Goal: Transaction & Acquisition: Purchase product/service

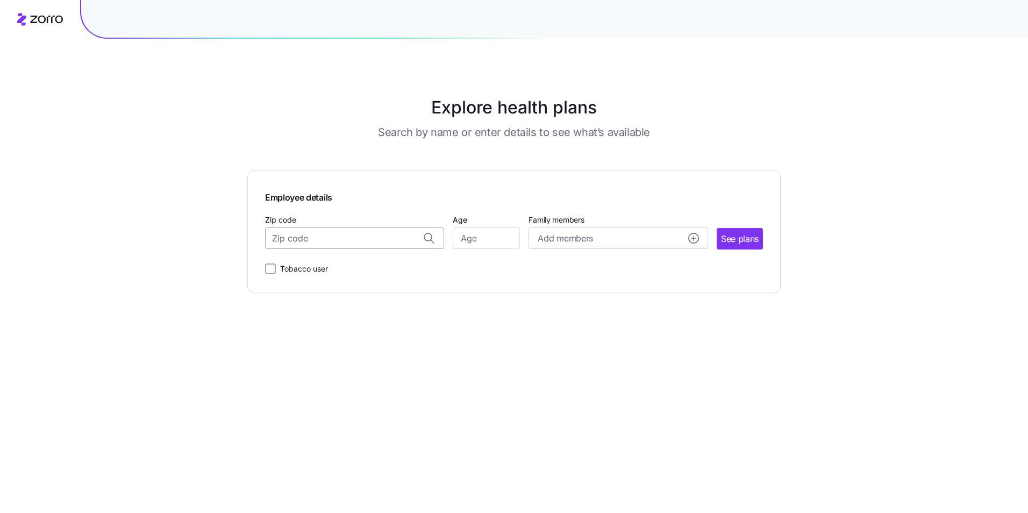
click at [357, 237] on input "Zip code" at bounding box center [354, 238] width 179 height 22
type input "15010"
click at [490, 235] on input "Age" at bounding box center [486, 238] width 67 height 22
type input "45"
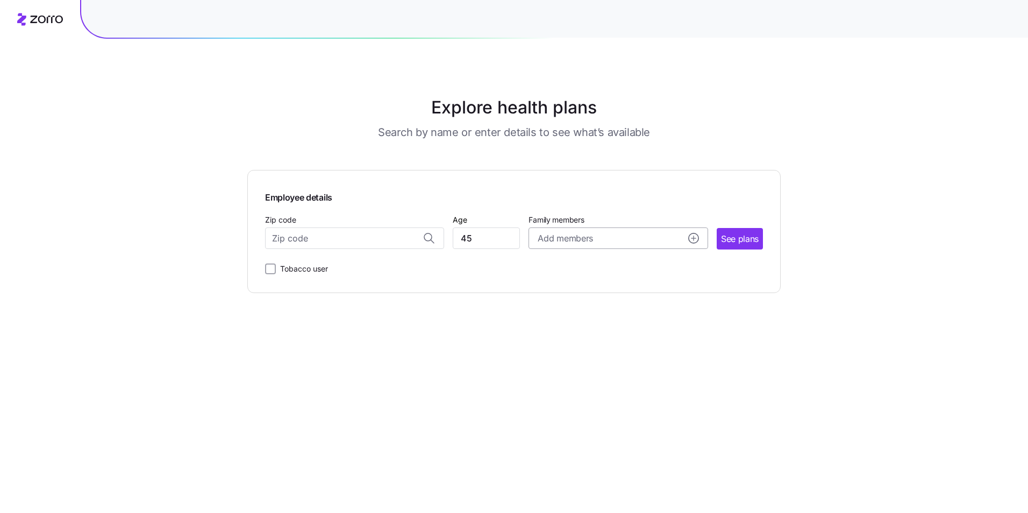
click at [609, 237] on div "Add members" at bounding box center [618, 238] width 161 height 13
click at [346, 233] on input "Zip code" at bounding box center [354, 238] width 179 height 22
type input "15010"
click at [507, 238] on input "45" at bounding box center [486, 238] width 67 height 22
type input "4"
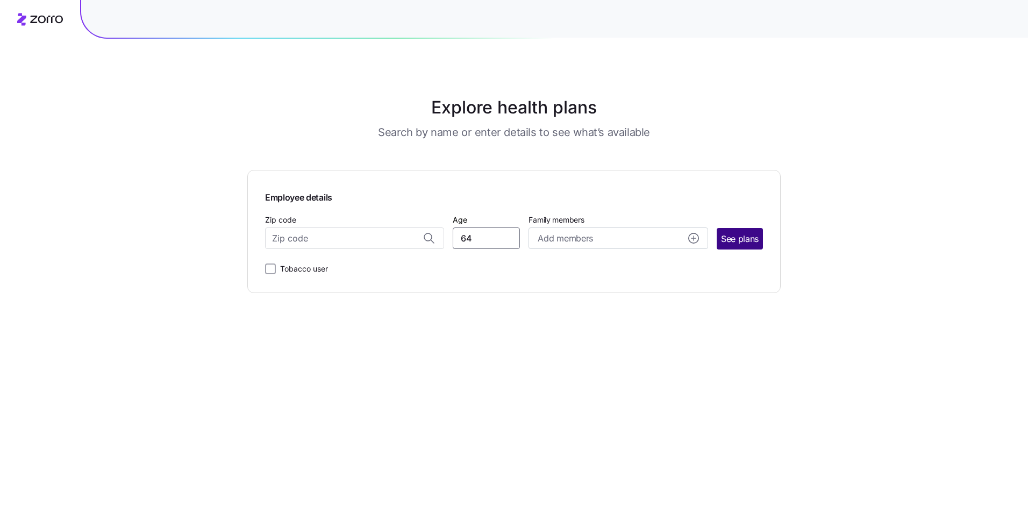
type input "64"
click at [730, 242] on span "See plans" at bounding box center [740, 238] width 38 height 13
click at [347, 236] on input "Zip code" at bounding box center [354, 238] width 179 height 22
click at [365, 267] on span "15010, [GEOGRAPHIC_DATA], [GEOGRAPHIC_DATA]" at bounding box center [352, 266] width 151 height 13
type input "15010, [GEOGRAPHIC_DATA], [GEOGRAPHIC_DATA]"
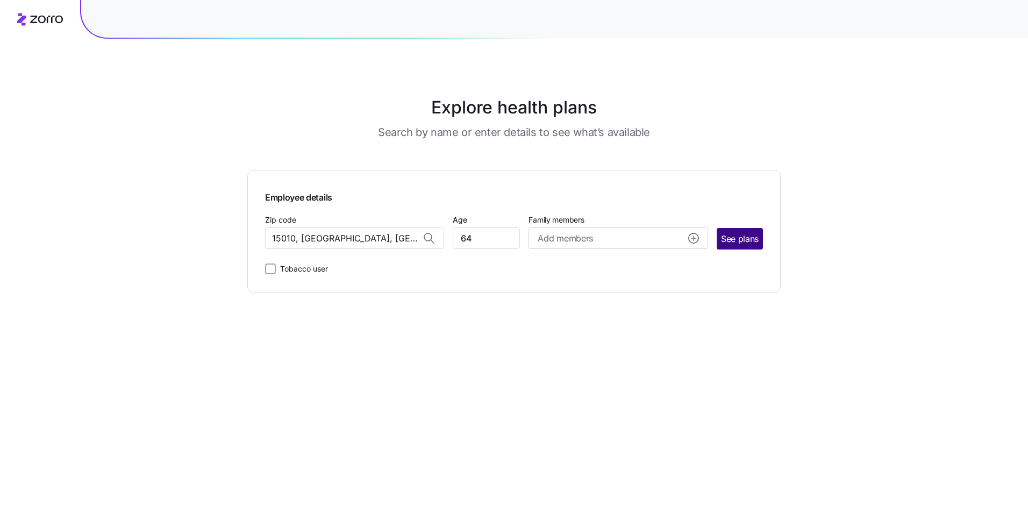
click at [740, 241] on span "See plans" at bounding box center [740, 238] width 38 height 13
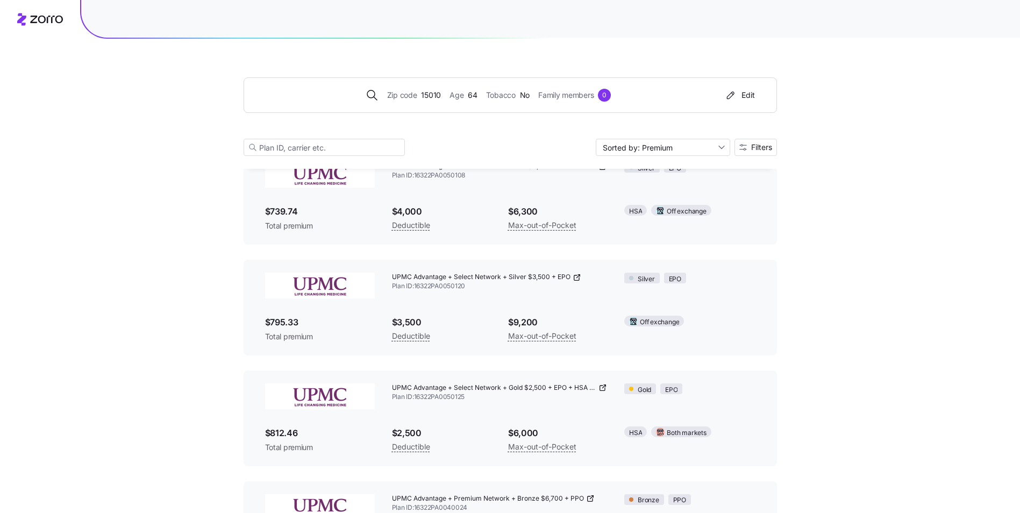
scroll to position [215, 0]
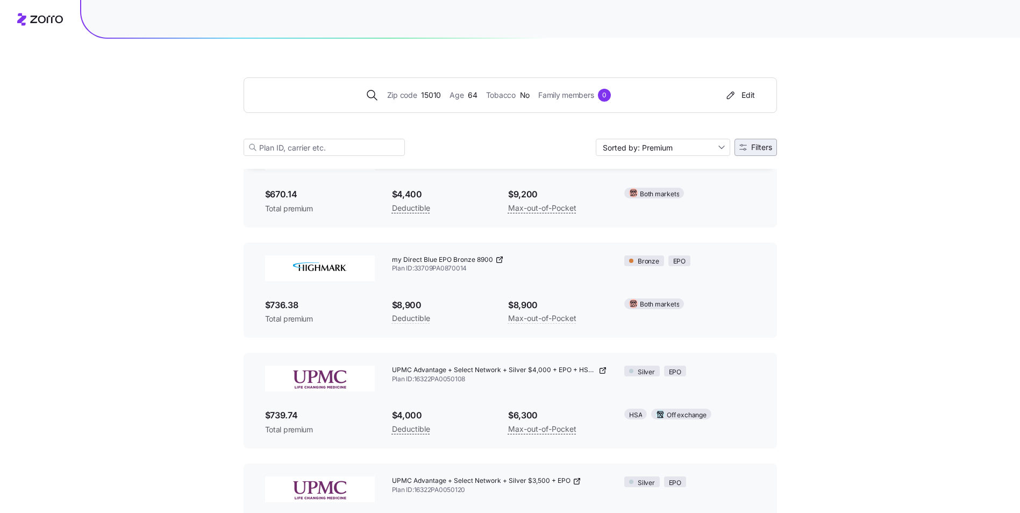
click at [755, 149] on span "Filters" at bounding box center [761, 148] width 21 height 8
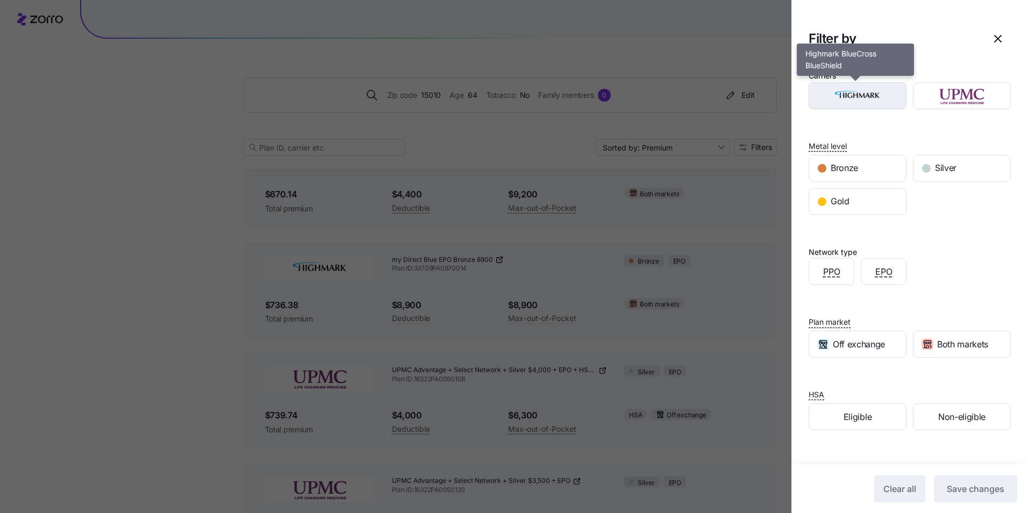
click at [828, 96] on img "button" at bounding box center [857, 96] width 79 height 22
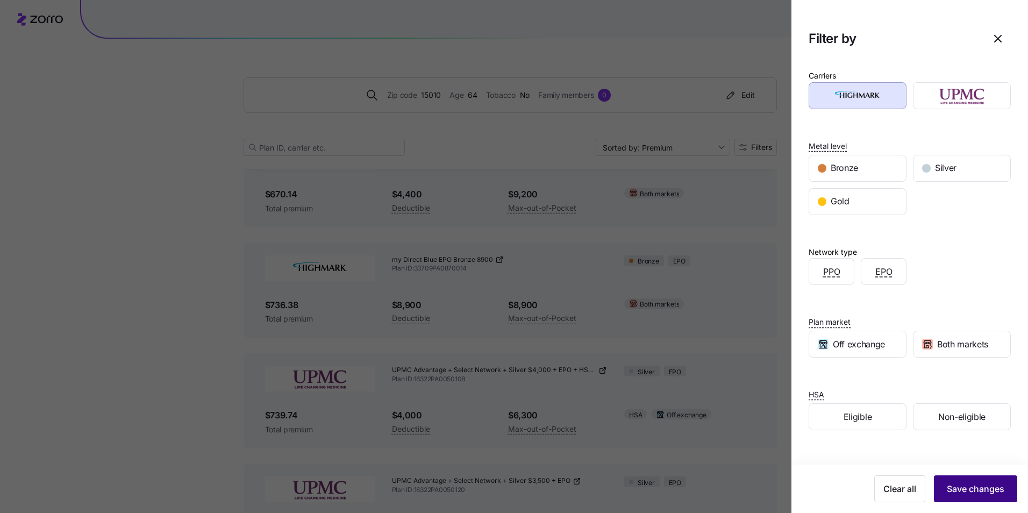
click at [961, 490] on span "Save changes" at bounding box center [976, 488] width 58 height 13
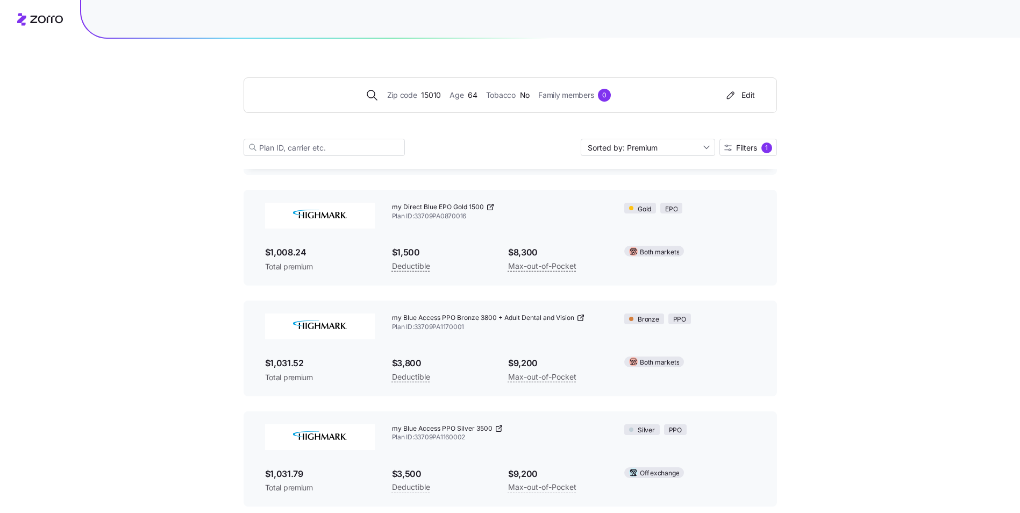
scroll to position [1183, 0]
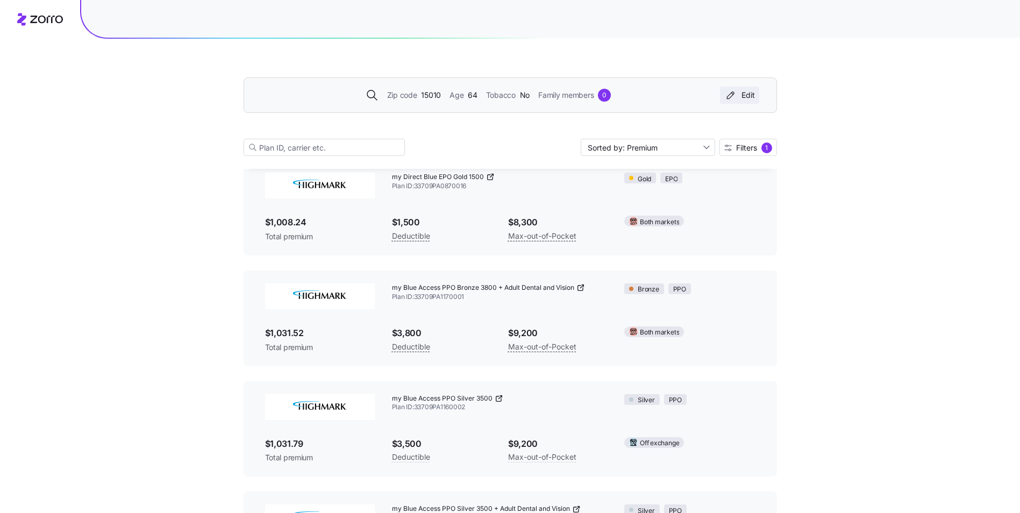
click at [754, 99] on div "Edit" at bounding box center [739, 95] width 31 height 11
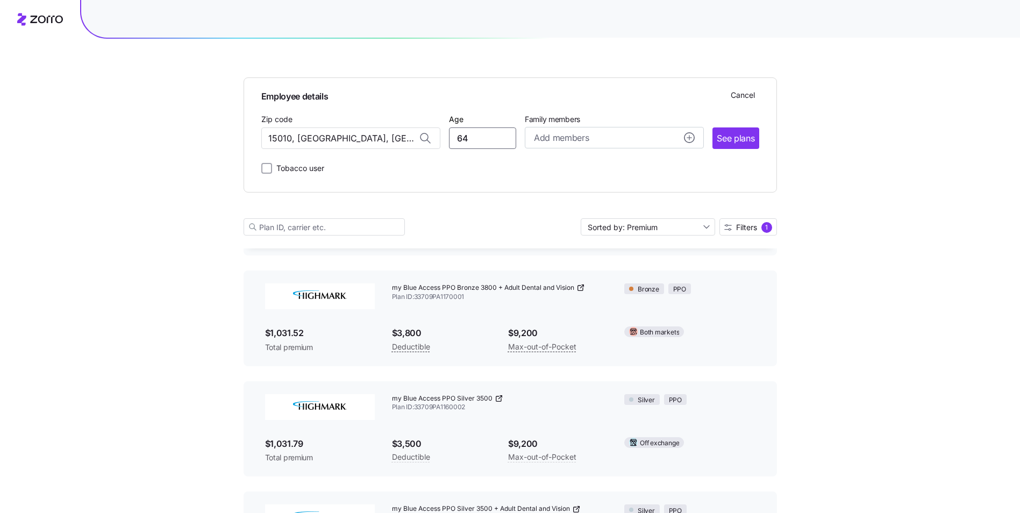
click at [485, 142] on input "64" at bounding box center [482, 138] width 67 height 22
type input "6"
type input "57"
click at [594, 145] on button "Add members" at bounding box center [614, 138] width 179 height 22
click at [570, 246] on span "Add a dependent" at bounding box center [584, 245] width 60 height 11
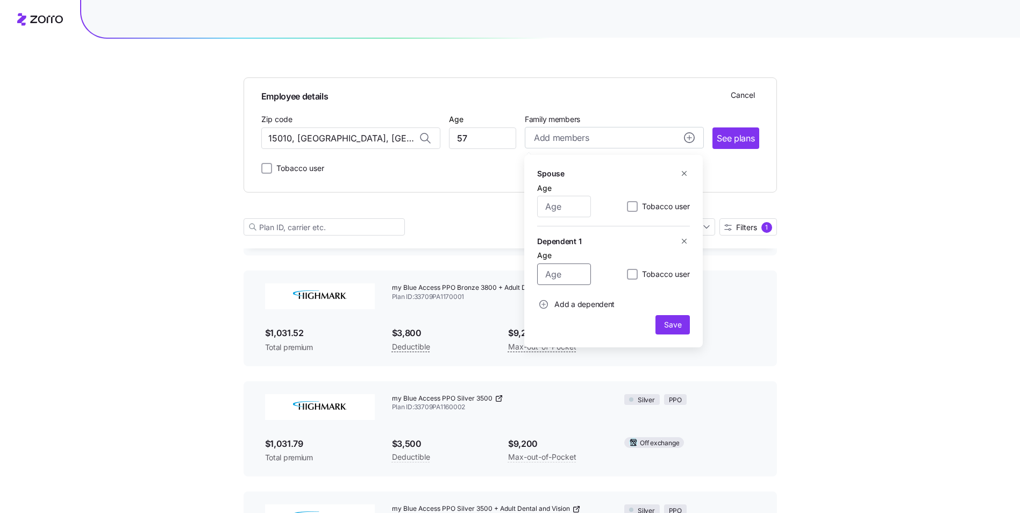
click at [565, 269] on input "Age" at bounding box center [564, 274] width 54 height 22
type input "25"
click at [575, 304] on span "Add a dependent" at bounding box center [584, 304] width 60 height 11
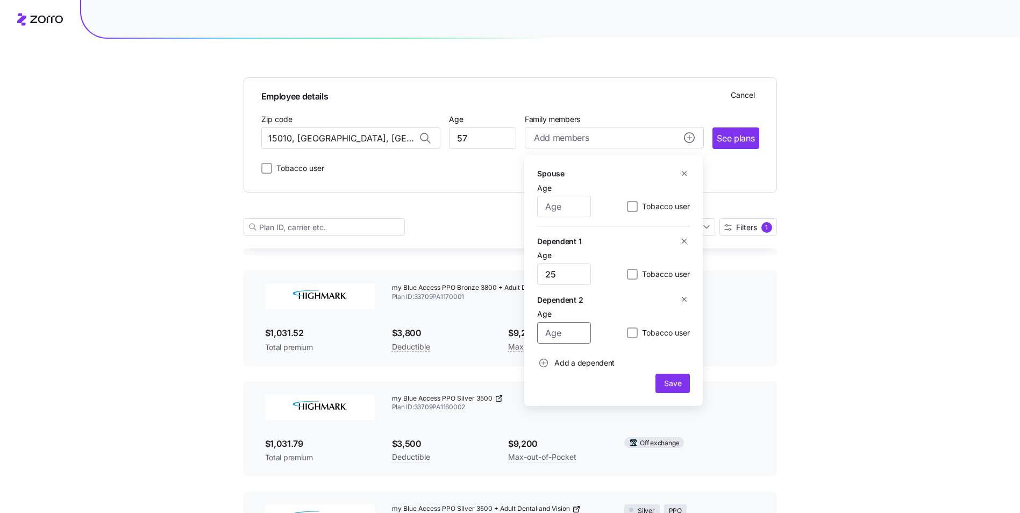
click at [565, 338] on input "Age" at bounding box center [564, 333] width 54 height 22
type input "19"
click at [681, 387] on span "Save" at bounding box center [672, 383] width 17 height 11
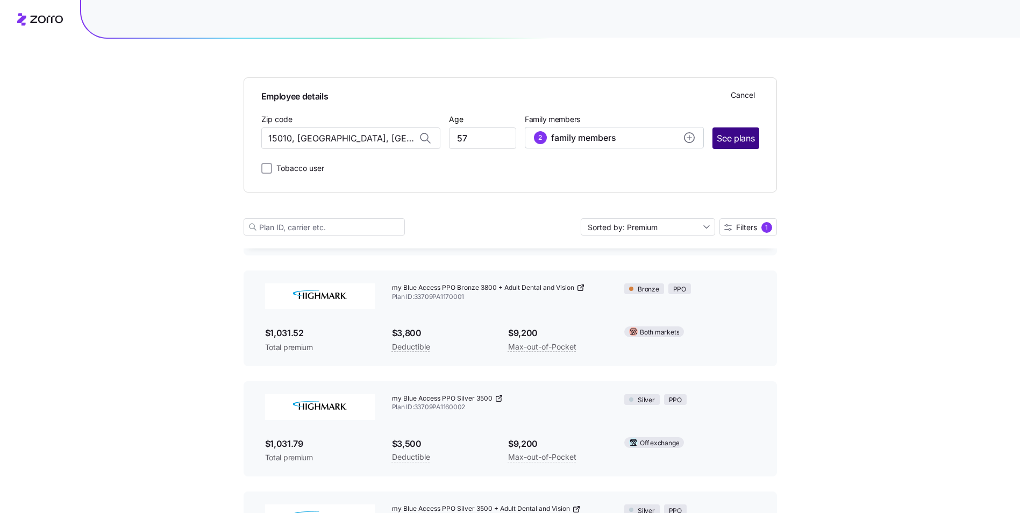
click at [736, 138] on span "See plans" at bounding box center [736, 138] width 38 height 13
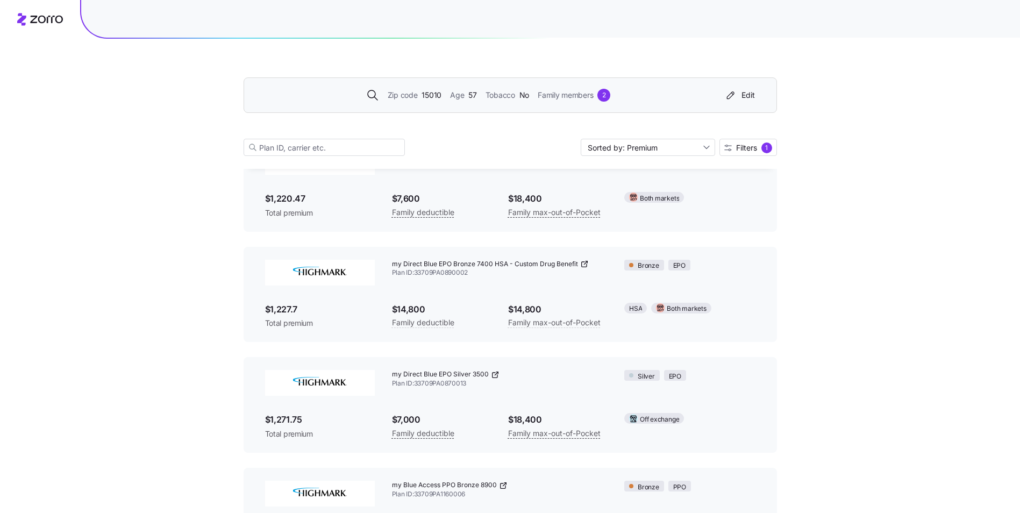
scroll to position [0, 0]
